Goal: Transaction & Acquisition: Purchase product/service

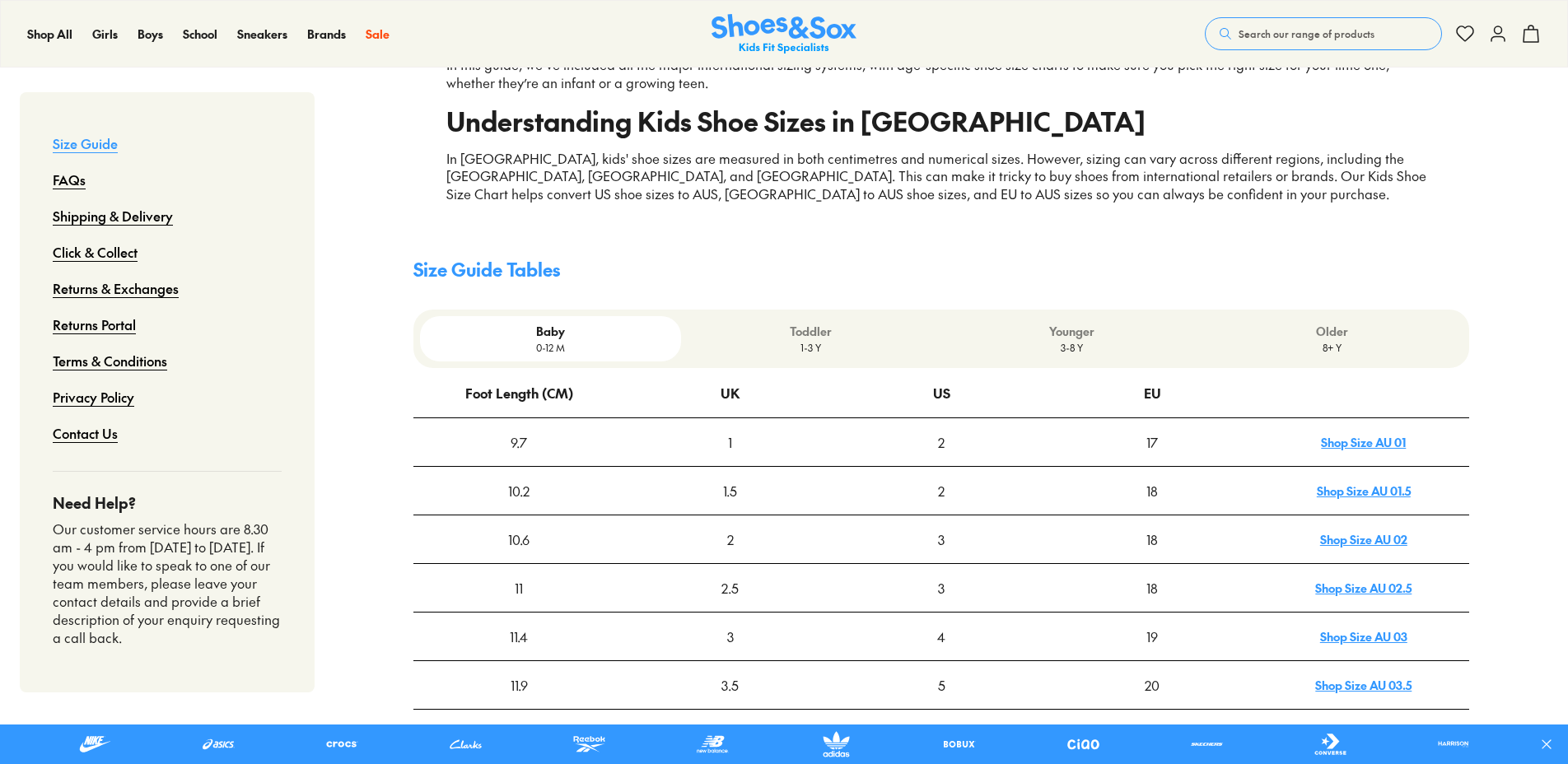
scroll to position [330, 0]
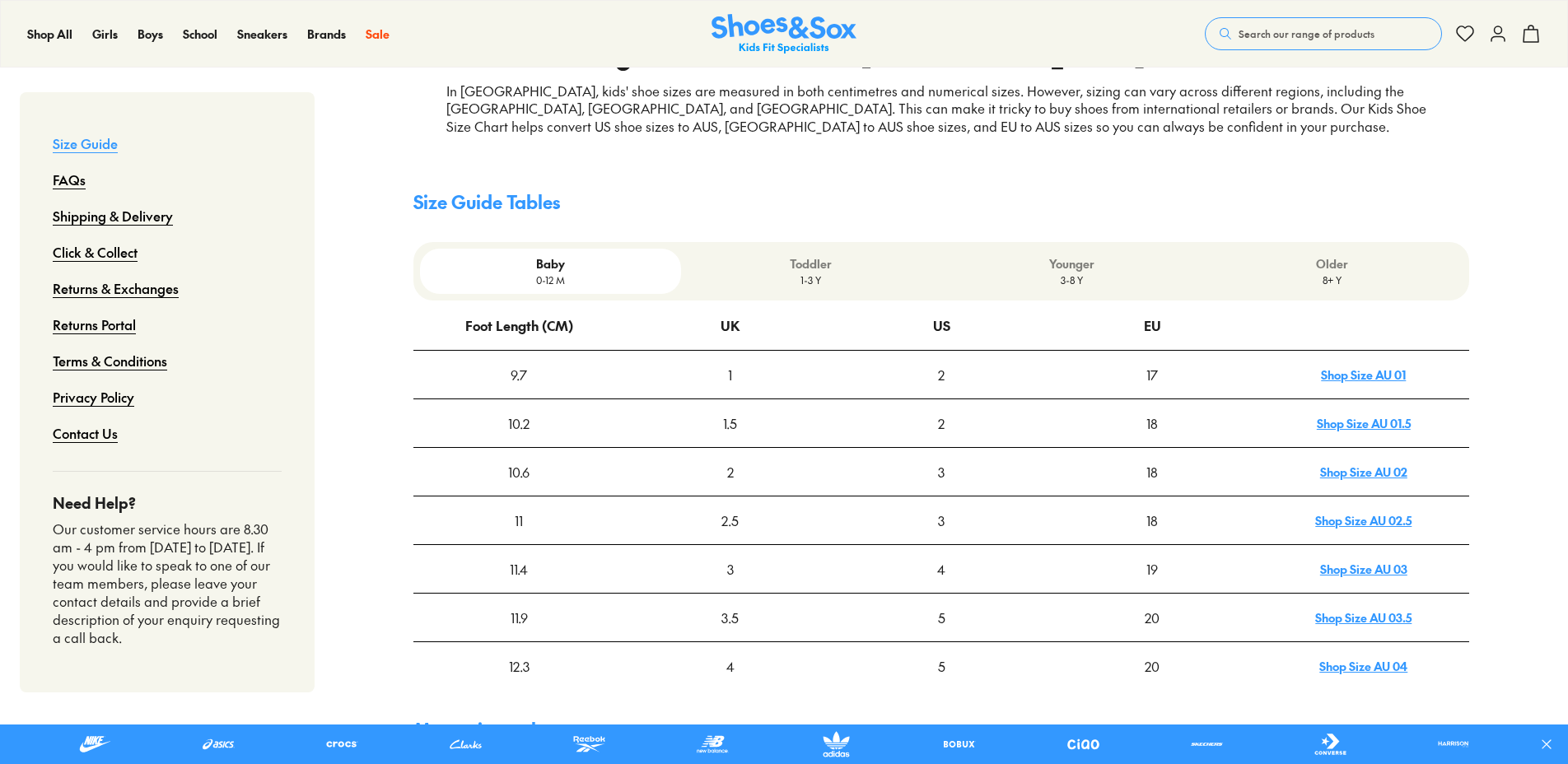
click at [788, 265] on p "Toddler" at bounding box center [811, 264] width 247 height 18
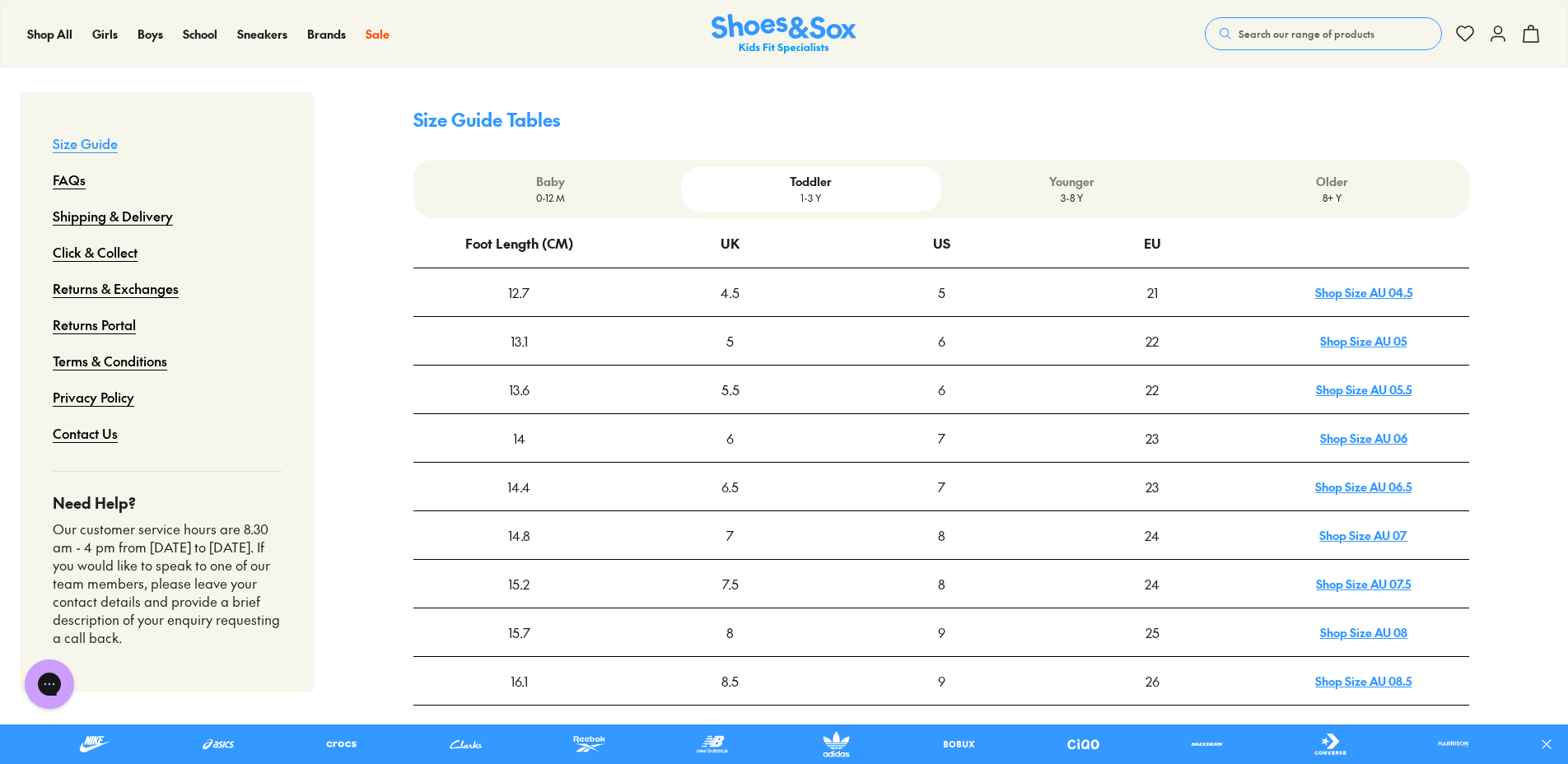
scroll to position [0, 0]
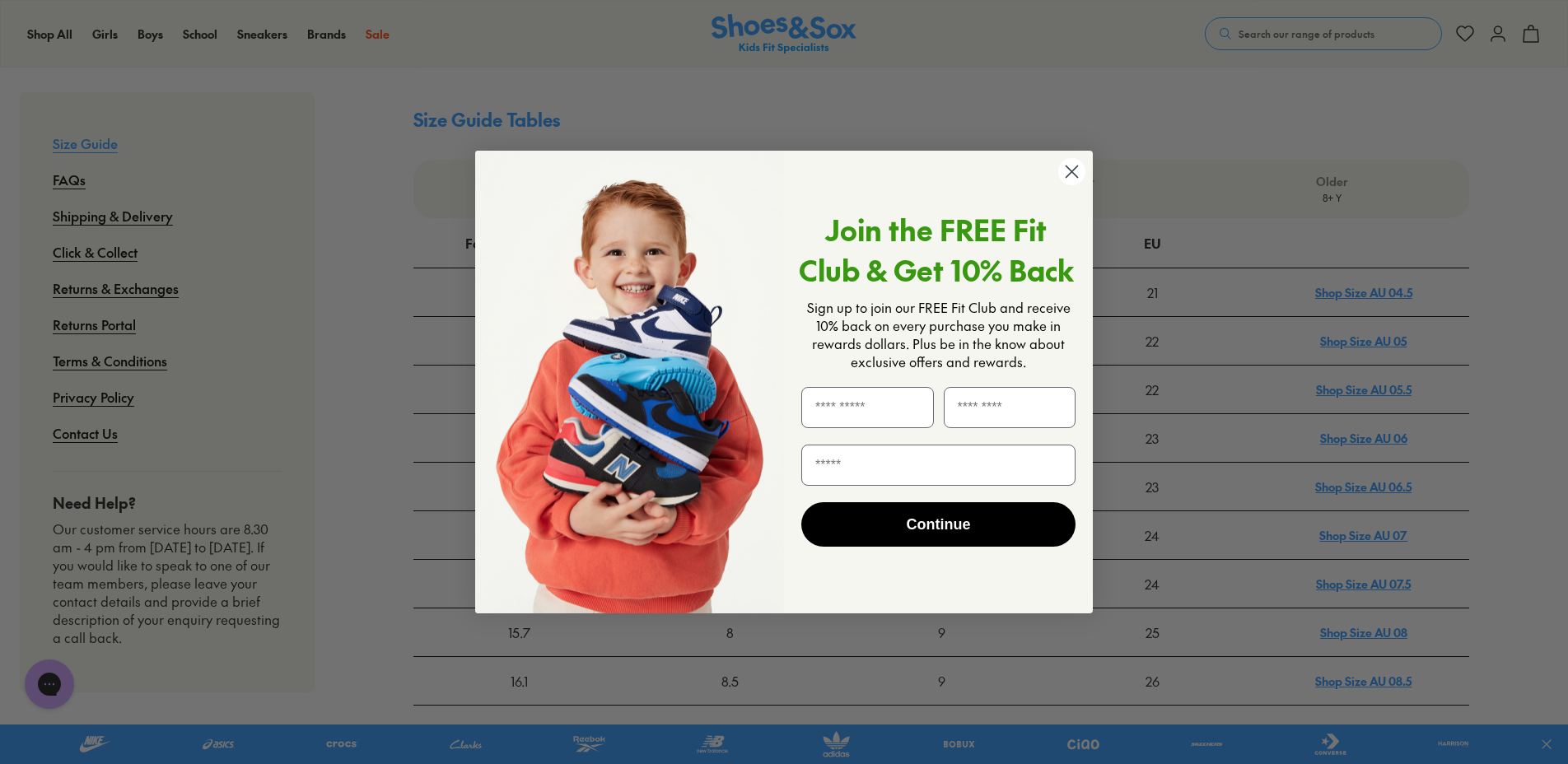
click at [1074, 171] on circle "Close dialog" at bounding box center [1071, 171] width 27 height 27
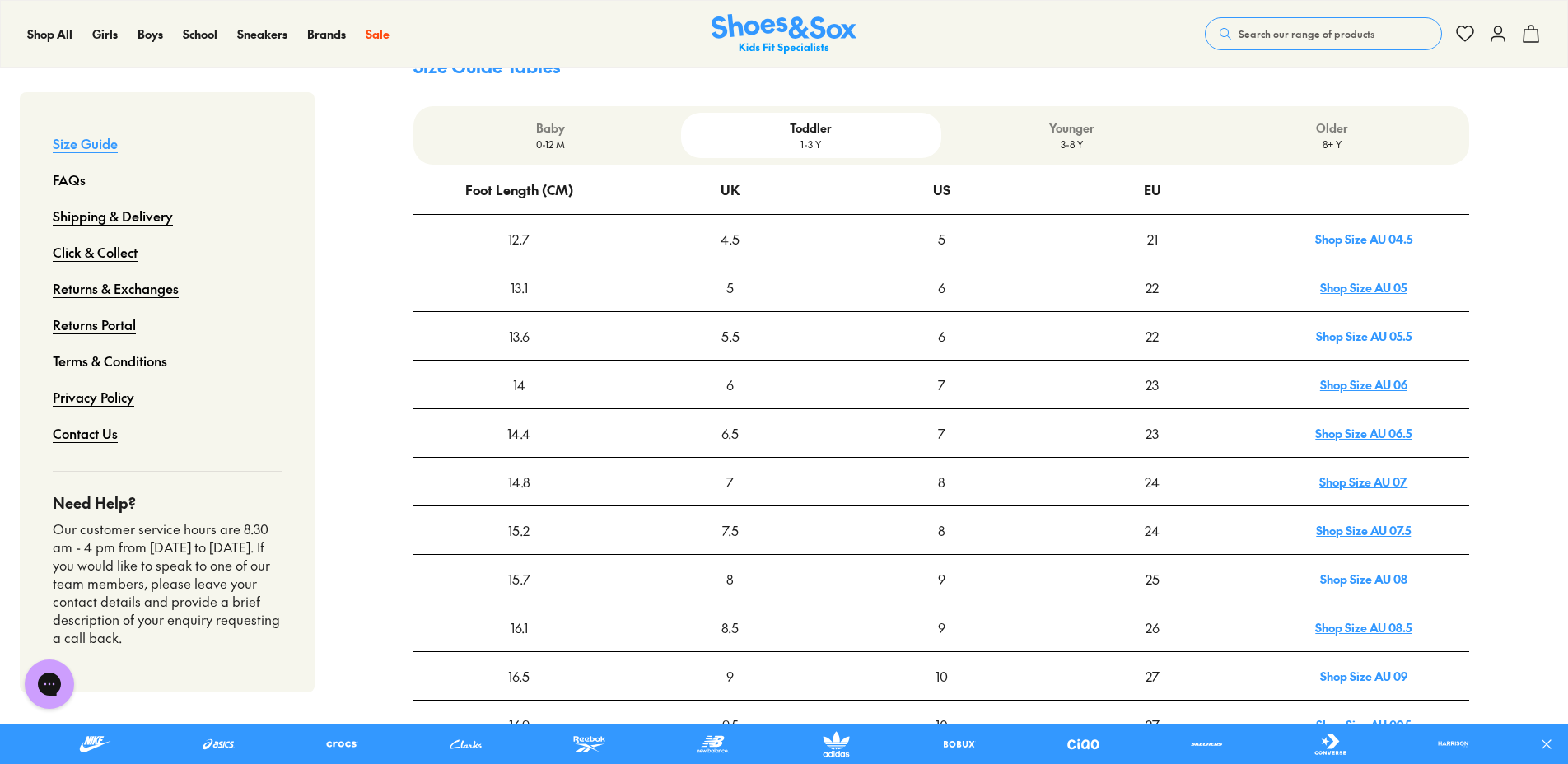
scroll to position [494, 0]
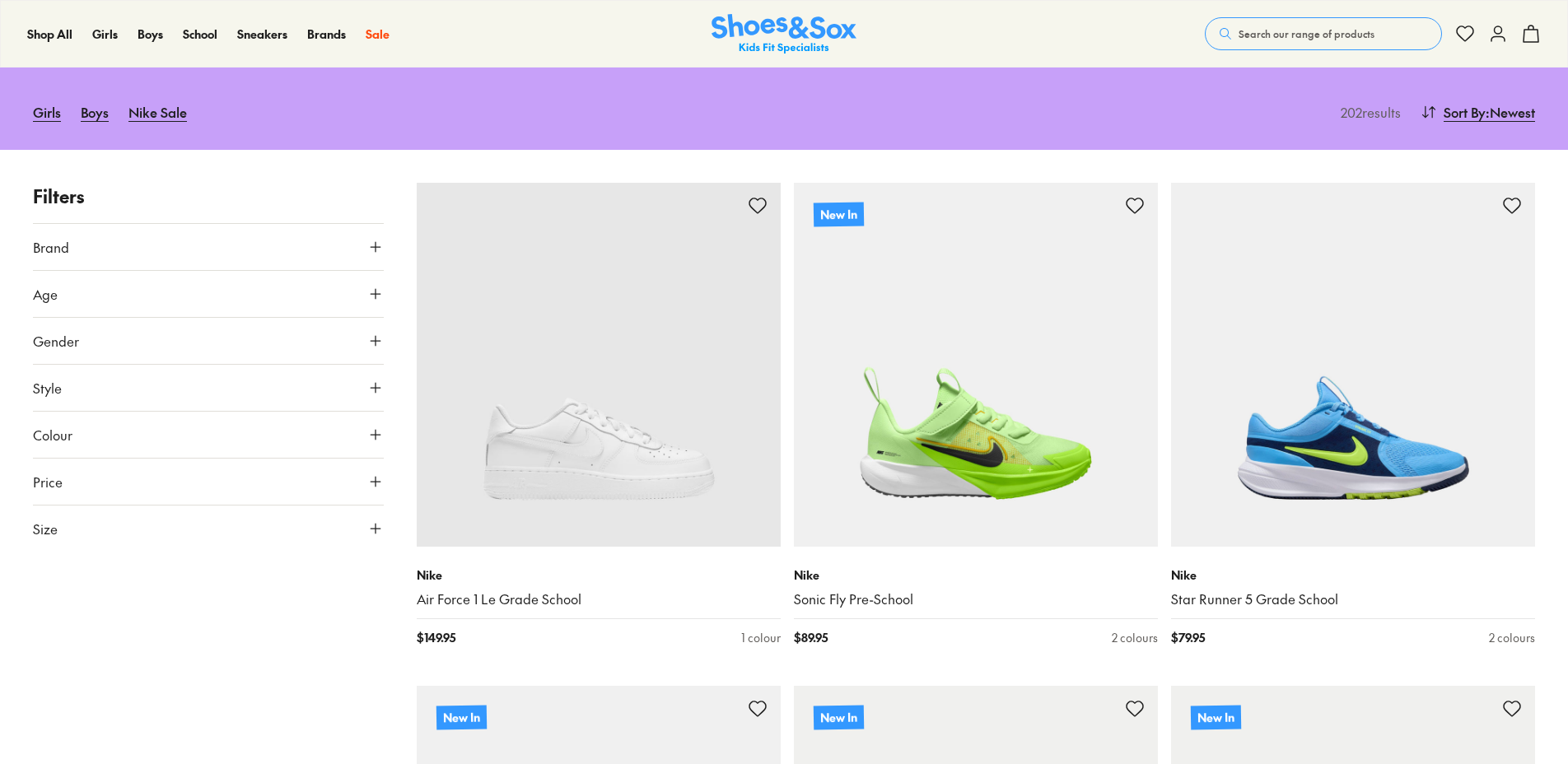
scroll to position [165, 0]
click at [367, 293] on icon at bounding box center [375, 293] width 17 height 17
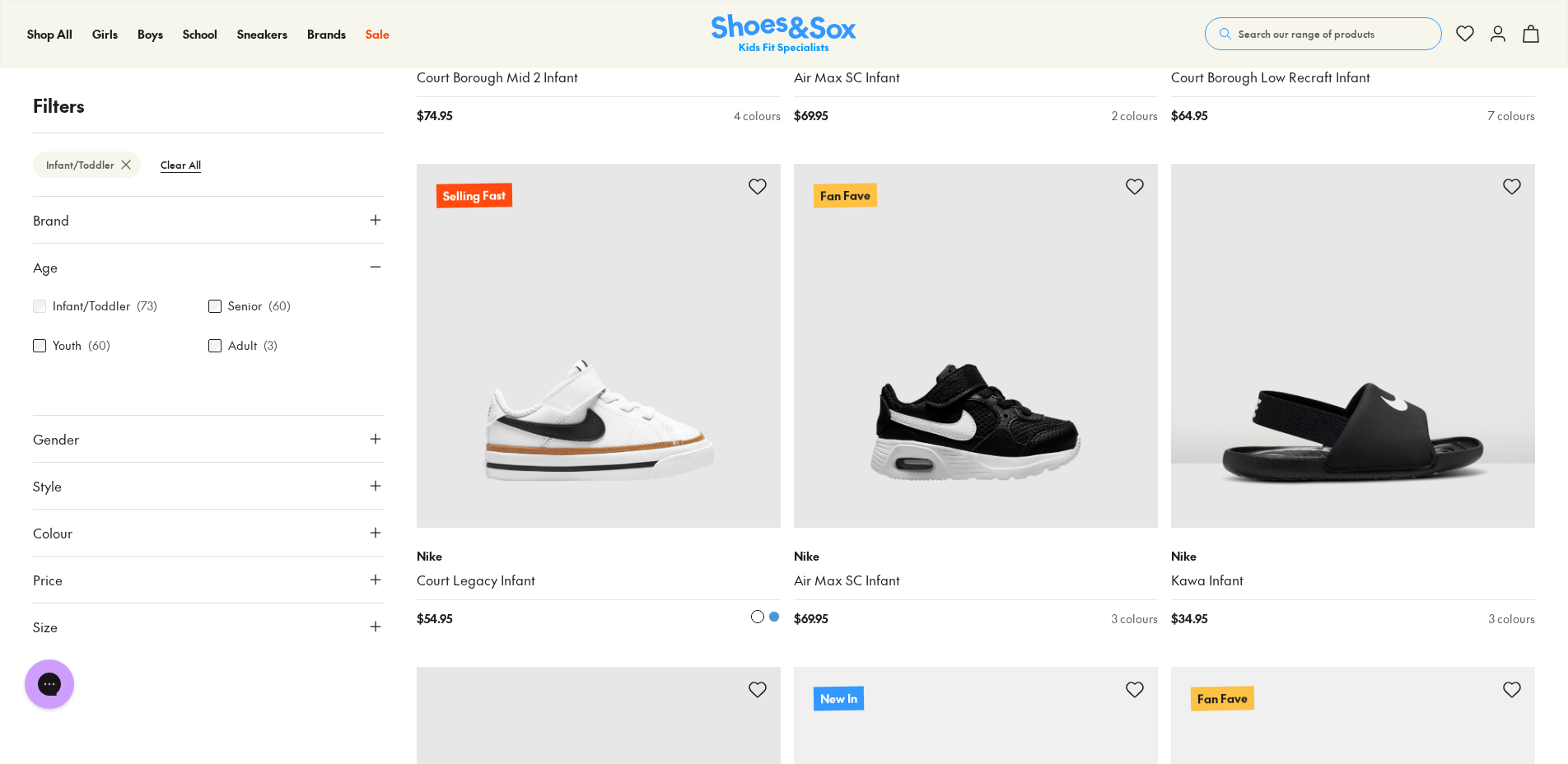
scroll to position [3706, 0]
